Goal: Navigation & Orientation: Go to known website

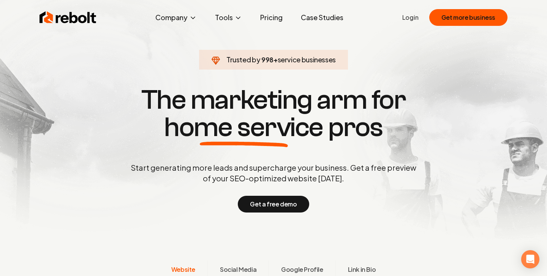
click at [415, 19] on link "Login" at bounding box center [410, 17] width 16 height 9
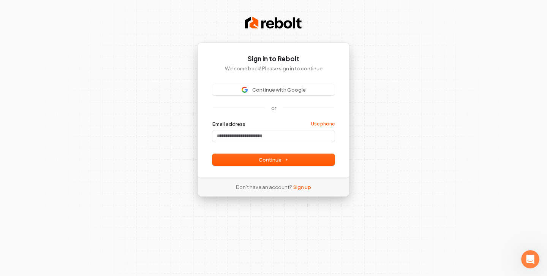
click at [307, 142] on form "Email address Use phone Password Continue" at bounding box center [273, 142] width 122 height 45
click at [306, 134] on input "Email address" at bounding box center [273, 135] width 122 height 11
click at [273, 161] on span "Continue" at bounding box center [274, 159] width 30 height 7
type input "**********"
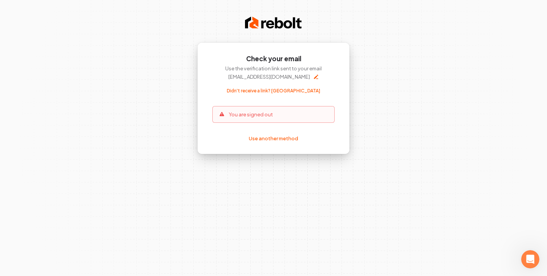
click at [264, 115] on p "You are signed out" at bounding box center [251, 114] width 44 height 7
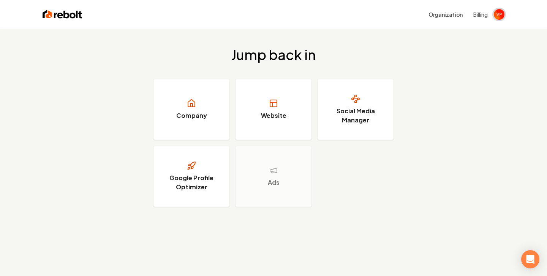
click at [500, 10] on img "Open user button" at bounding box center [499, 14] width 11 height 11
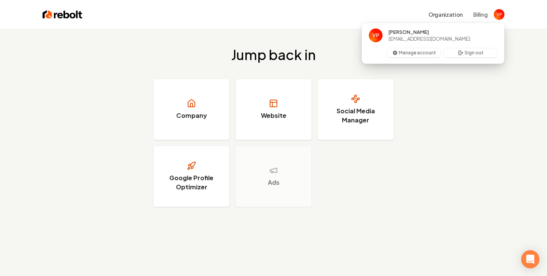
click at [490, 123] on div "Jump back in Company Website Social Media Manager Google Profile Optimizer Ads" at bounding box center [273, 127] width 547 height 196
